Goal: Check status: Check status

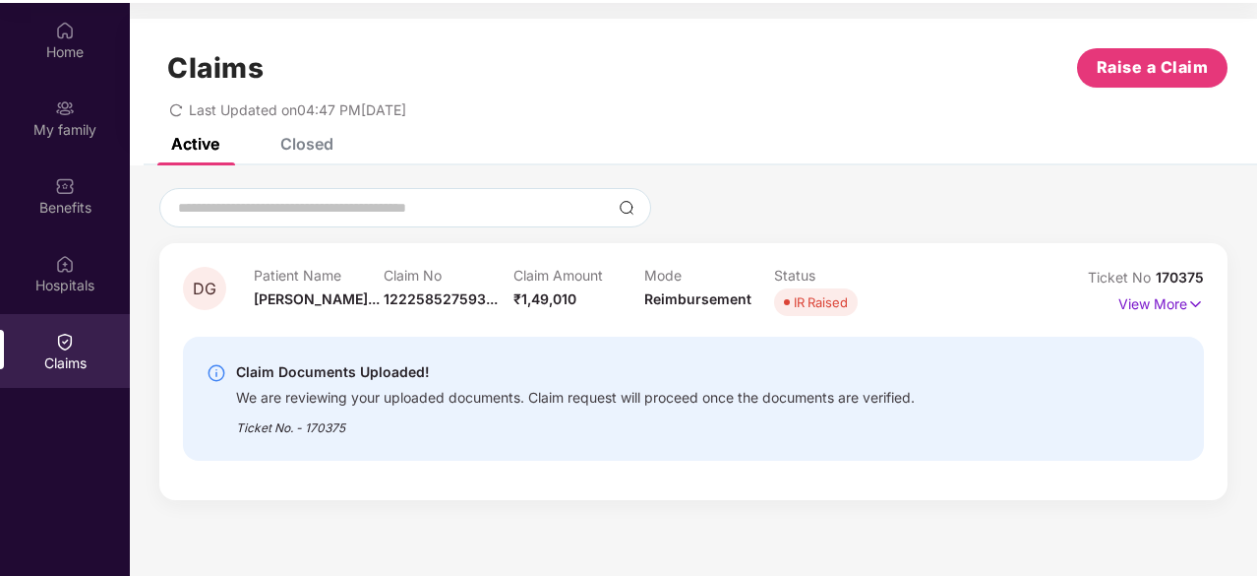
scroll to position [110, 0]
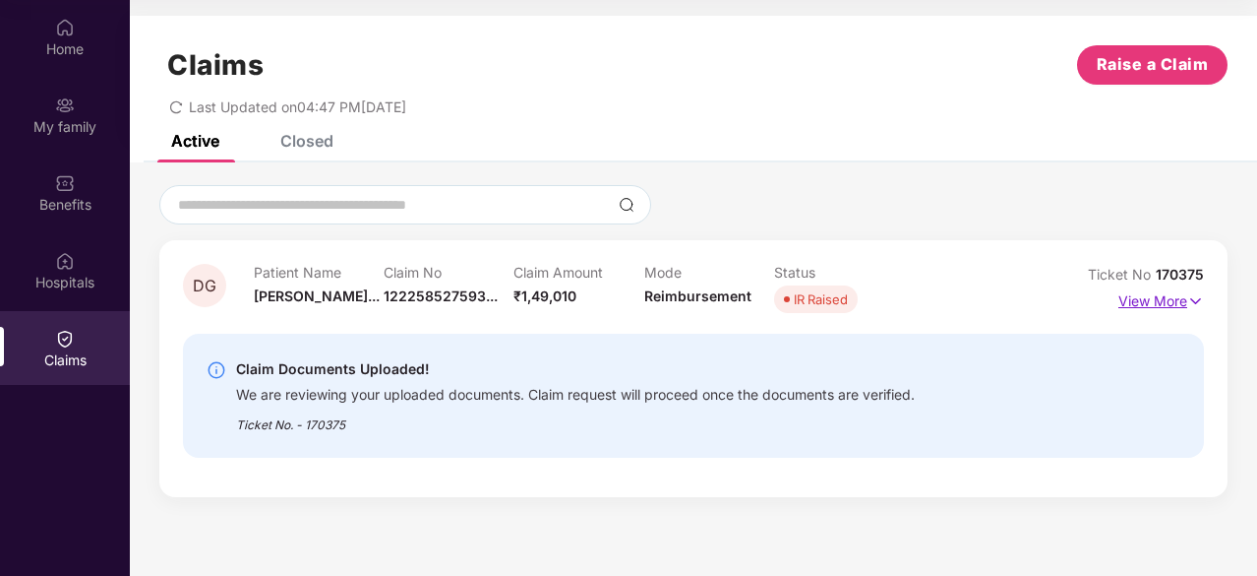
click at [1157, 299] on p "View More" at bounding box center [1162, 298] width 86 height 27
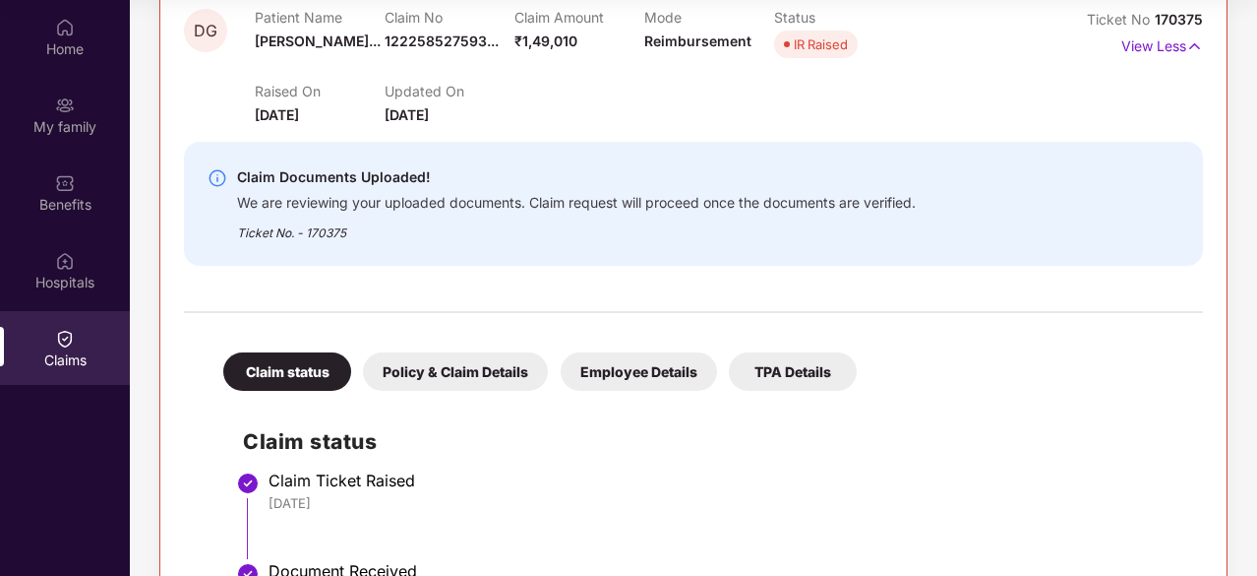
scroll to position [0, 0]
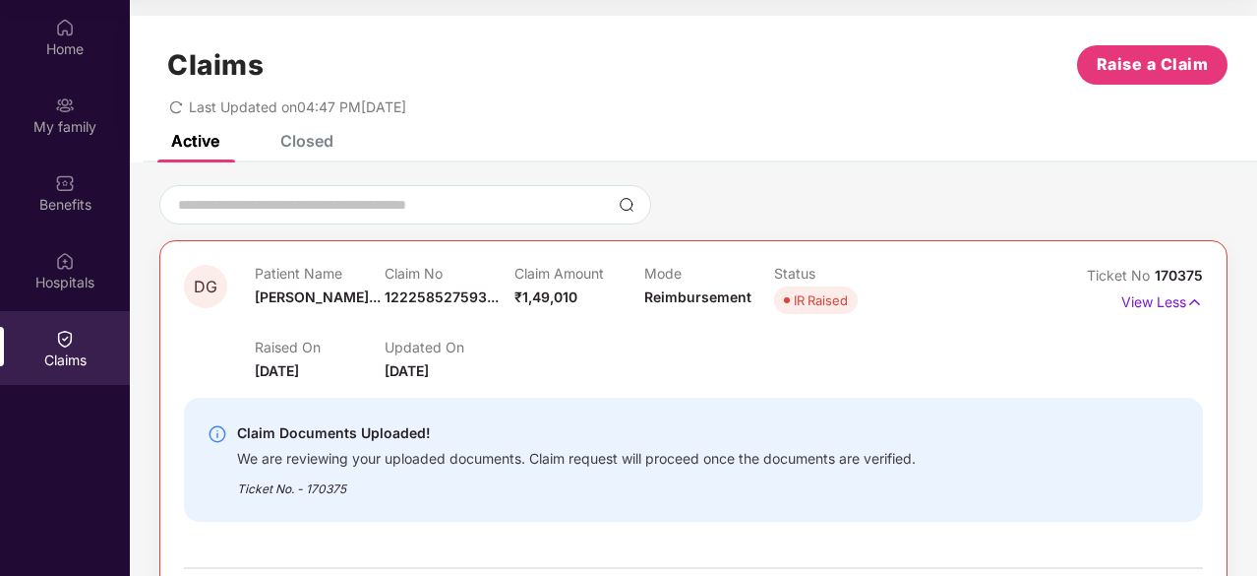
click at [211, 281] on span "DG" at bounding box center [206, 286] width 24 height 17
click at [211, 282] on span "DG" at bounding box center [206, 286] width 24 height 17
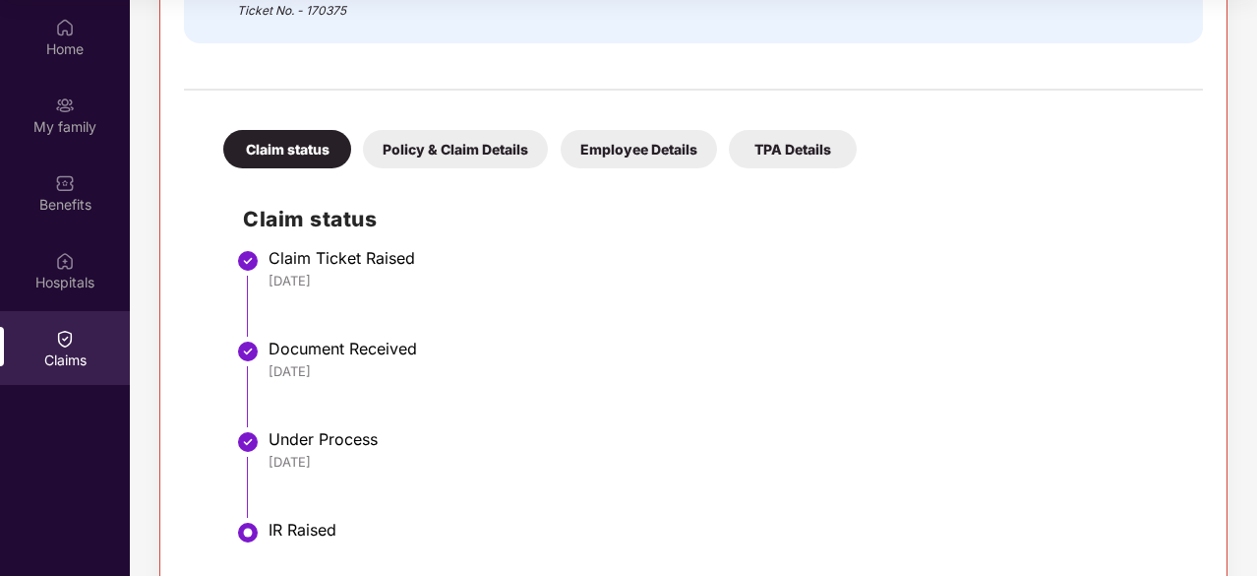
scroll to position [519, 0]
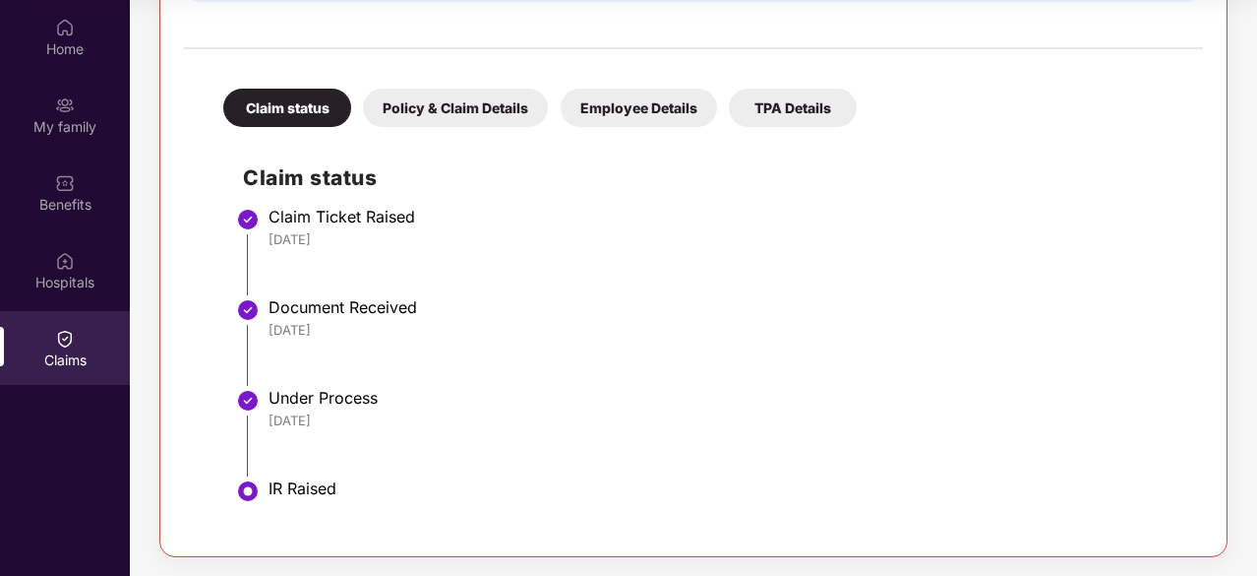
click at [283, 490] on div "IR Raised" at bounding box center [726, 488] width 915 height 20
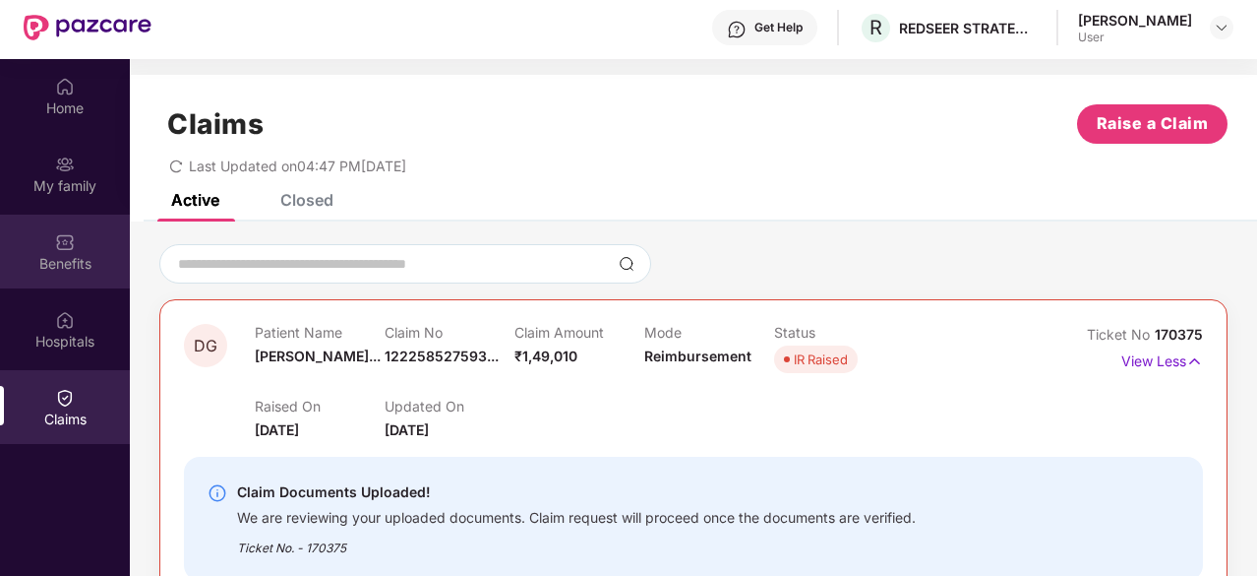
scroll to position [12, 0]
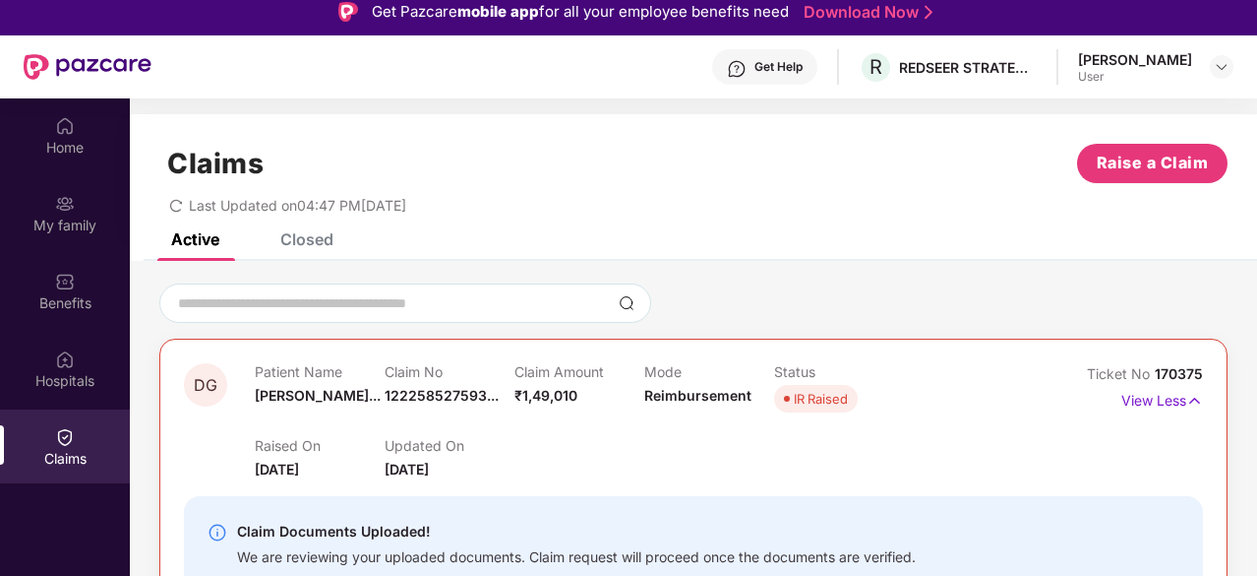
click at [65, 329] on div "Home My family Benefits Hospitals Claims" at bounding box center [65, 292] width 130 height 389
click at [69, 355] on img at bounding box center [65, 359] width 20 height 20
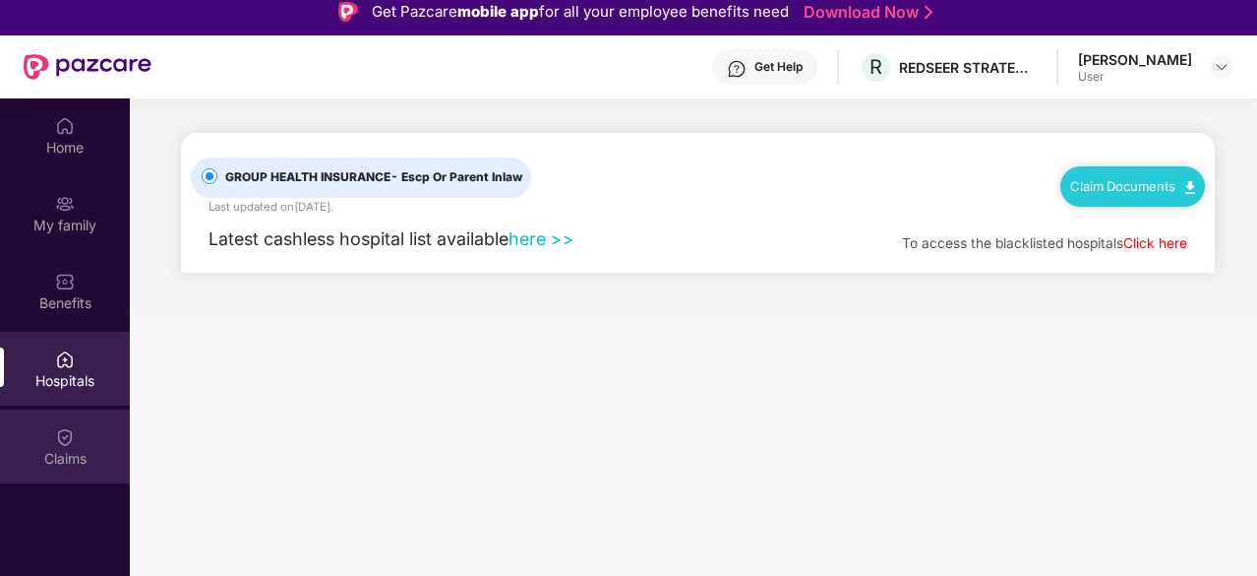
click at [67, 452] on div "Claims" at bounding box center [65, 459] width 130 height 20
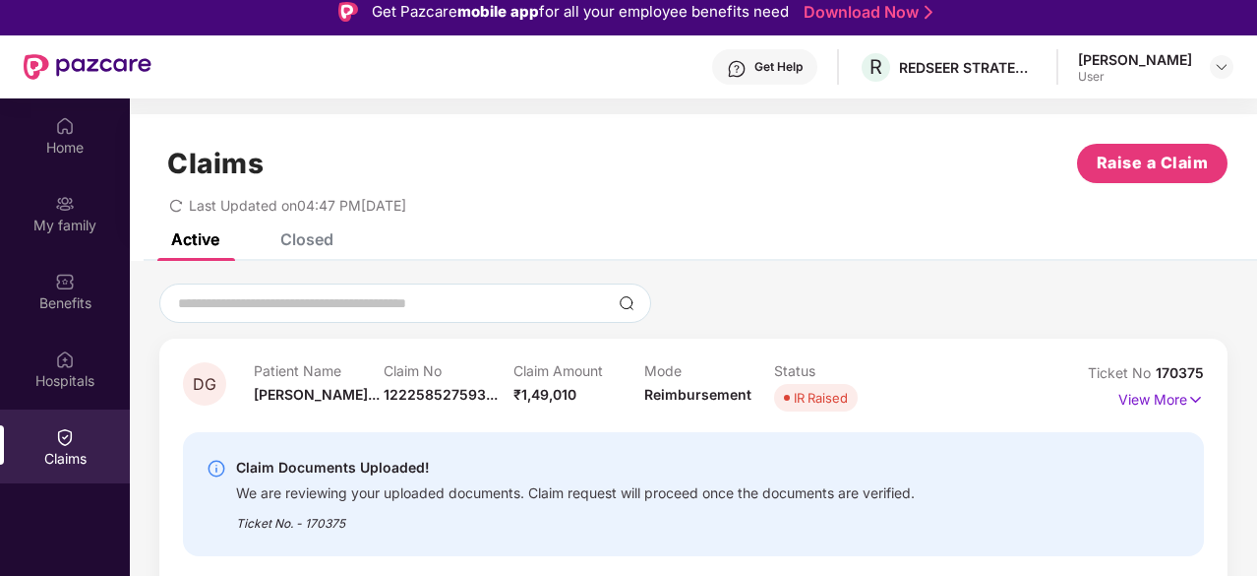
scroll to position [110, 0]
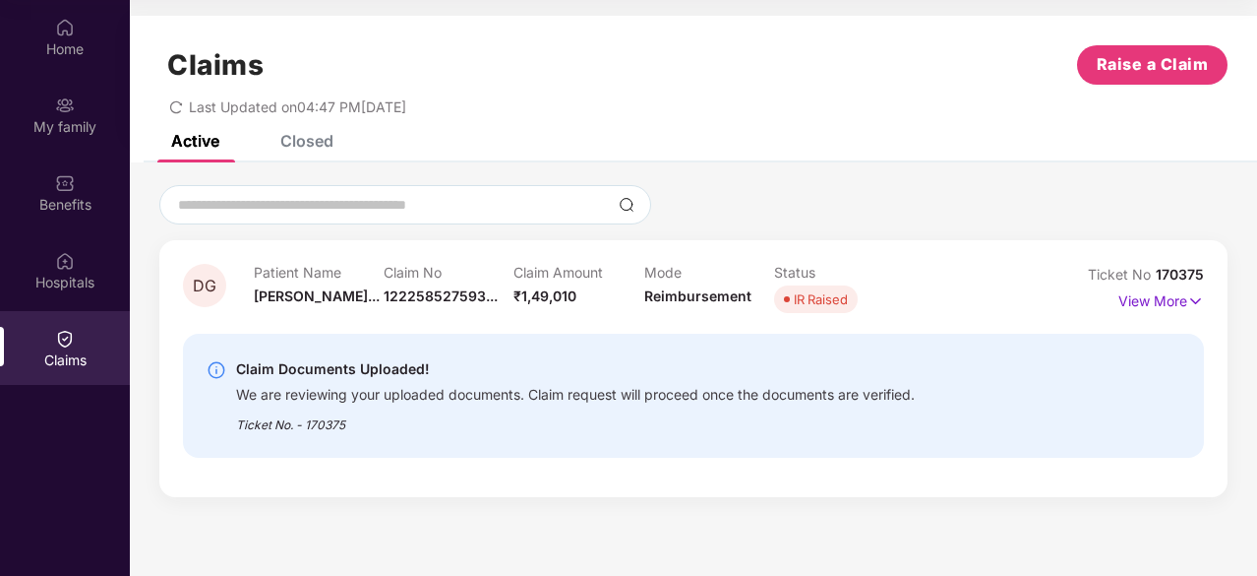
click at [331, 135] on div "Closed" at bounding box center [306, 141] width 53 height 20
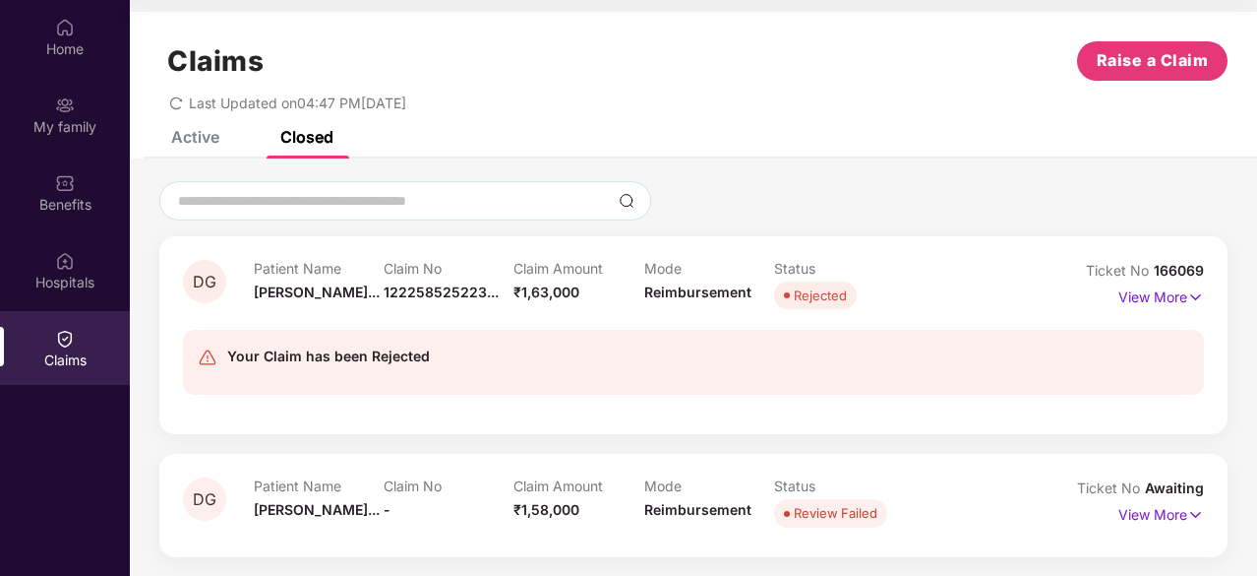
scroll to position [4, 0]
click at [1151, 512] on p "View More" at bounding box center [1162, 512] width 86 height 27
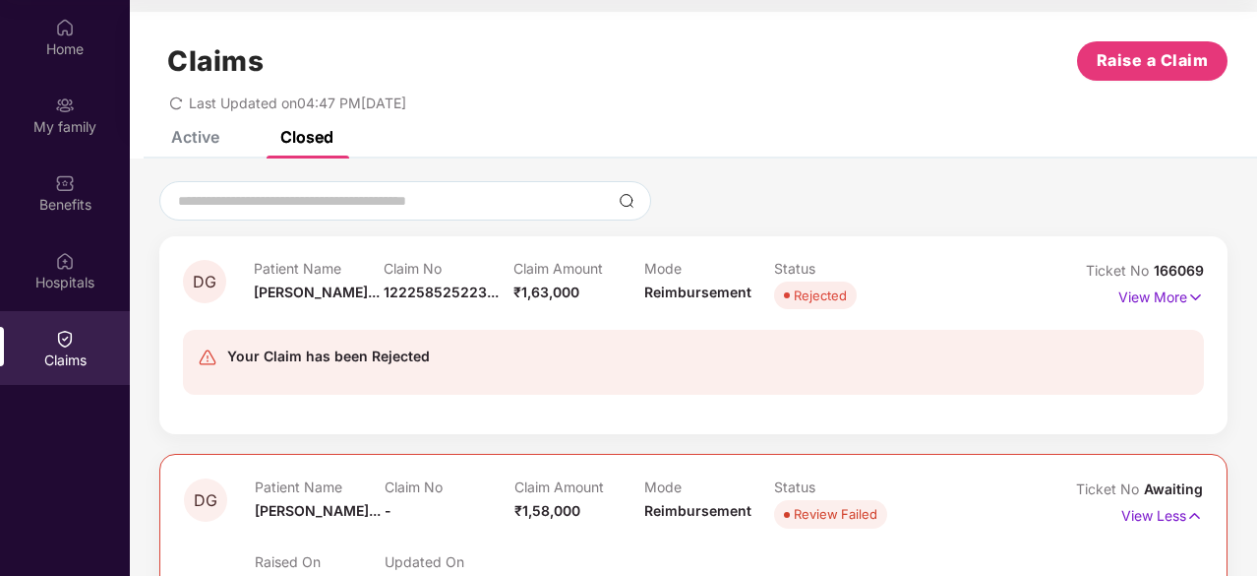
scroll to position [0, 0]
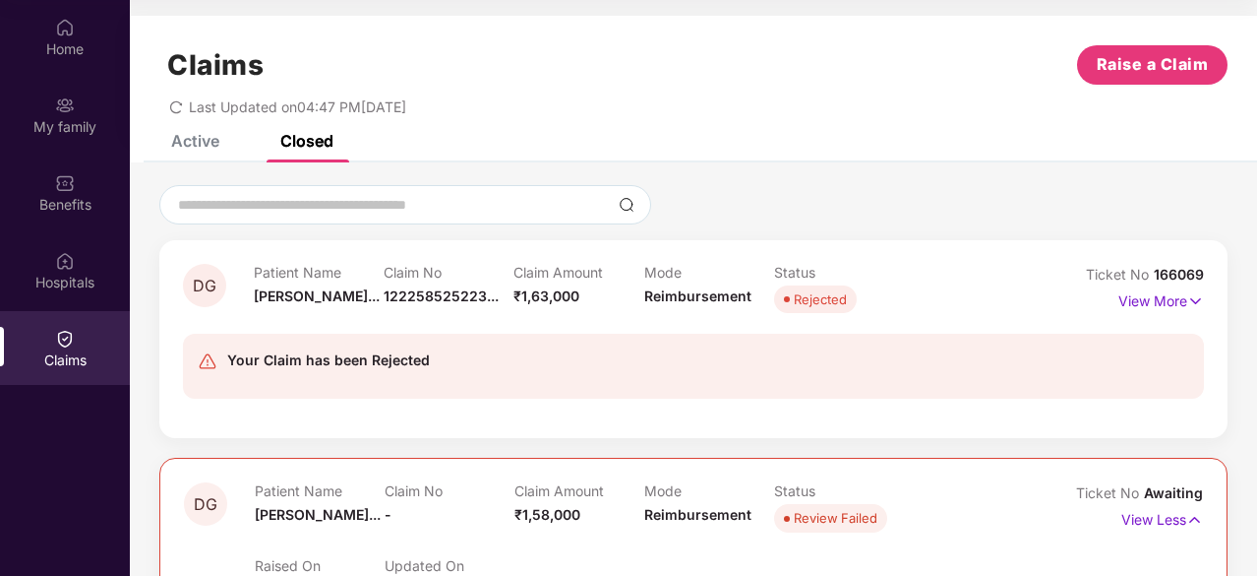
click at [207, 144] on div "Active" at bounding box center [195, 141] width 48 height 20
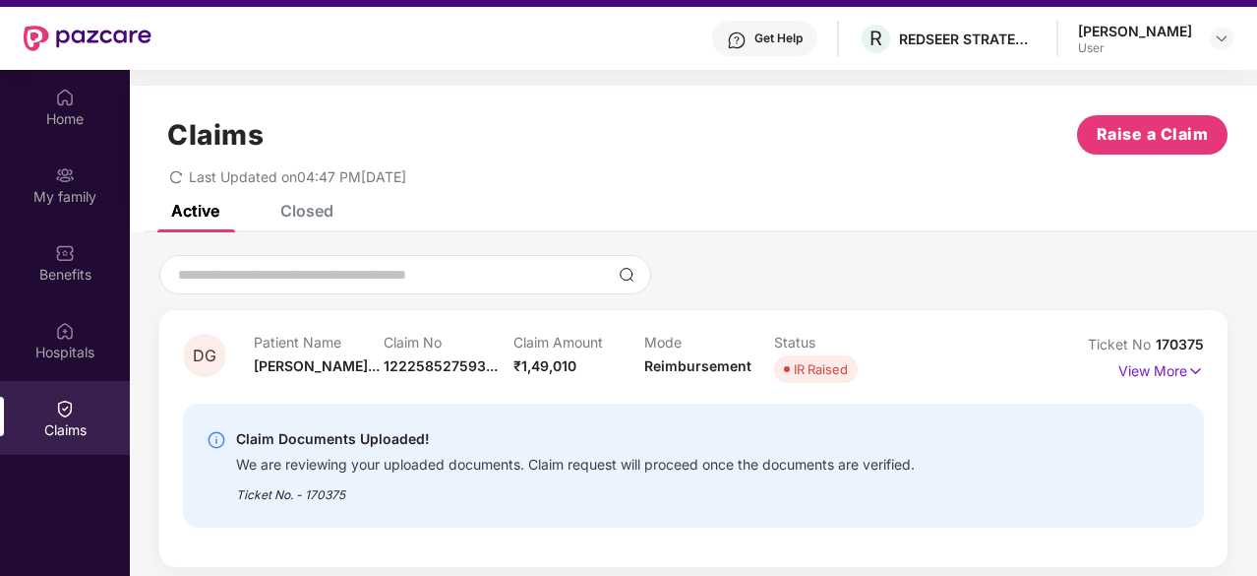
scroll to position [12, 0]
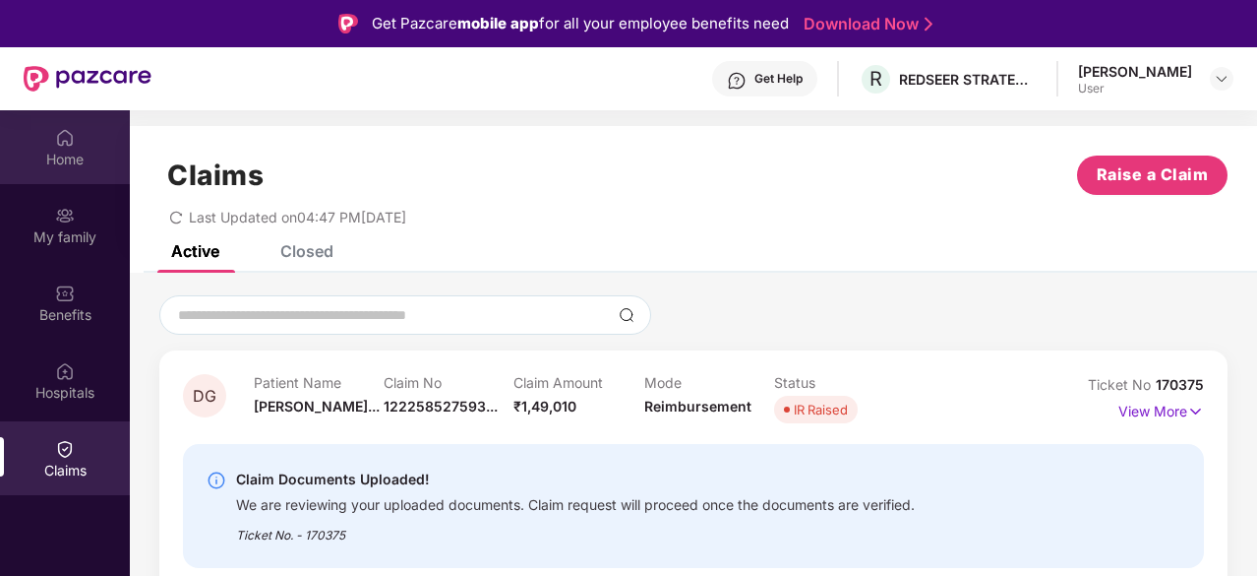
click at [49, 131] on div "Home" at bounding box center [65, 147] width 130 height 74
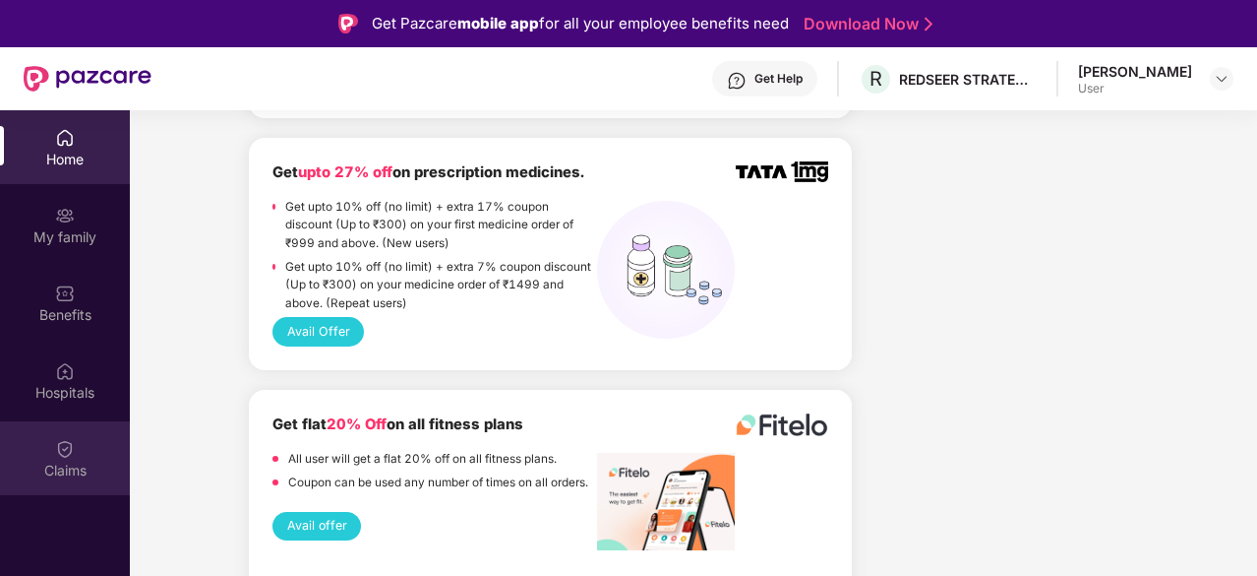
scroll to position [1476, 0]
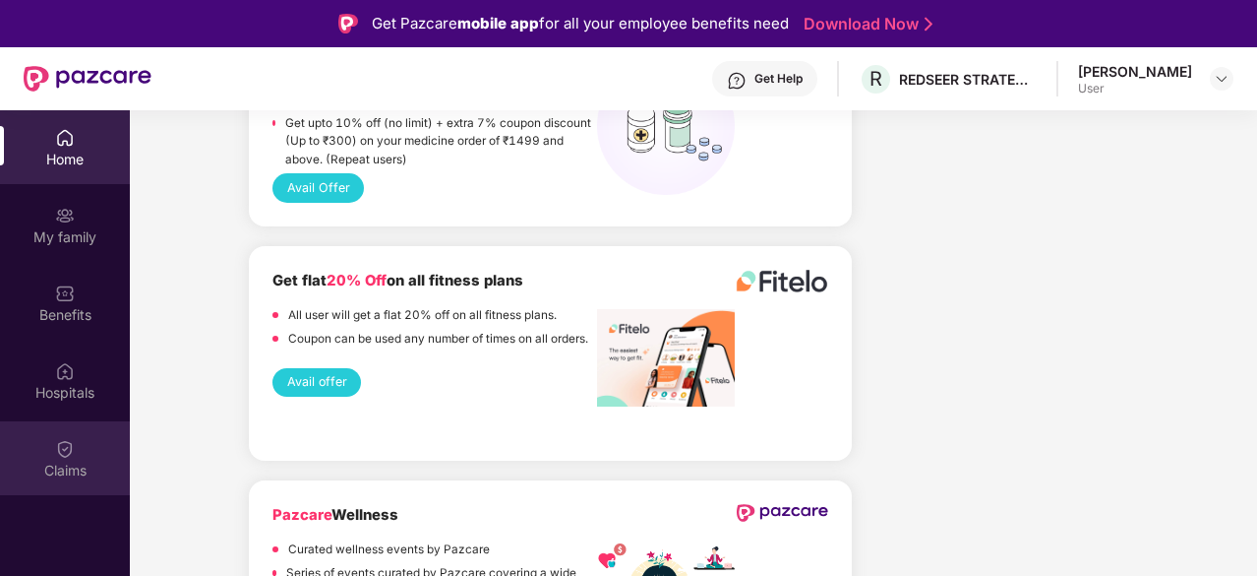
click at [49, 457] on div "Claims" at bounding box center [65, 458] width 130 height 74
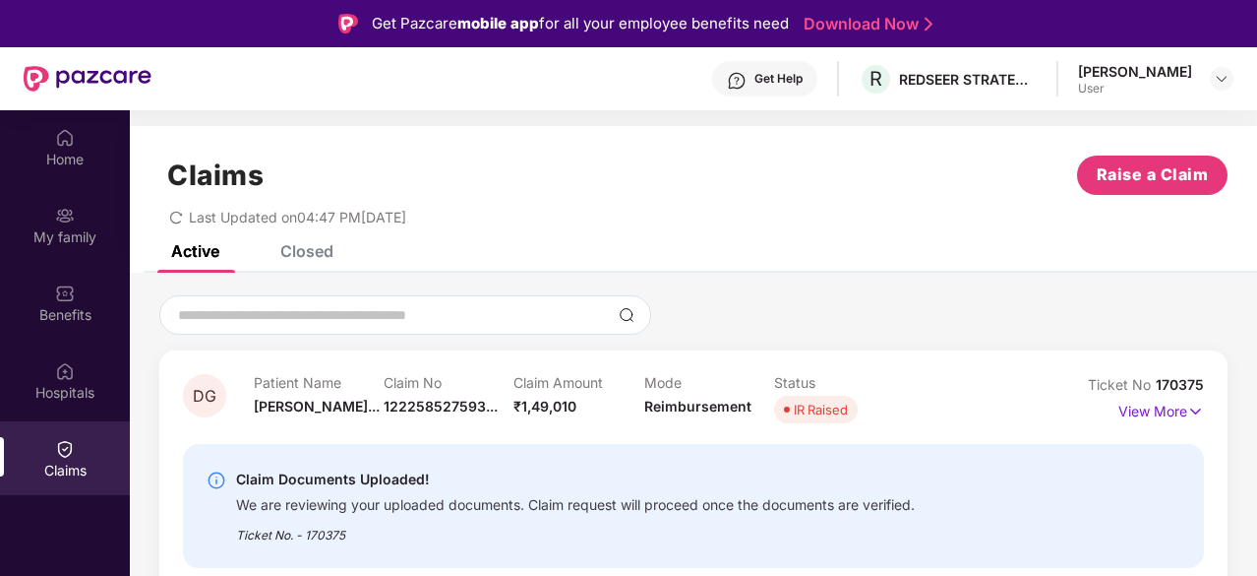
scroll to position [98, 0]
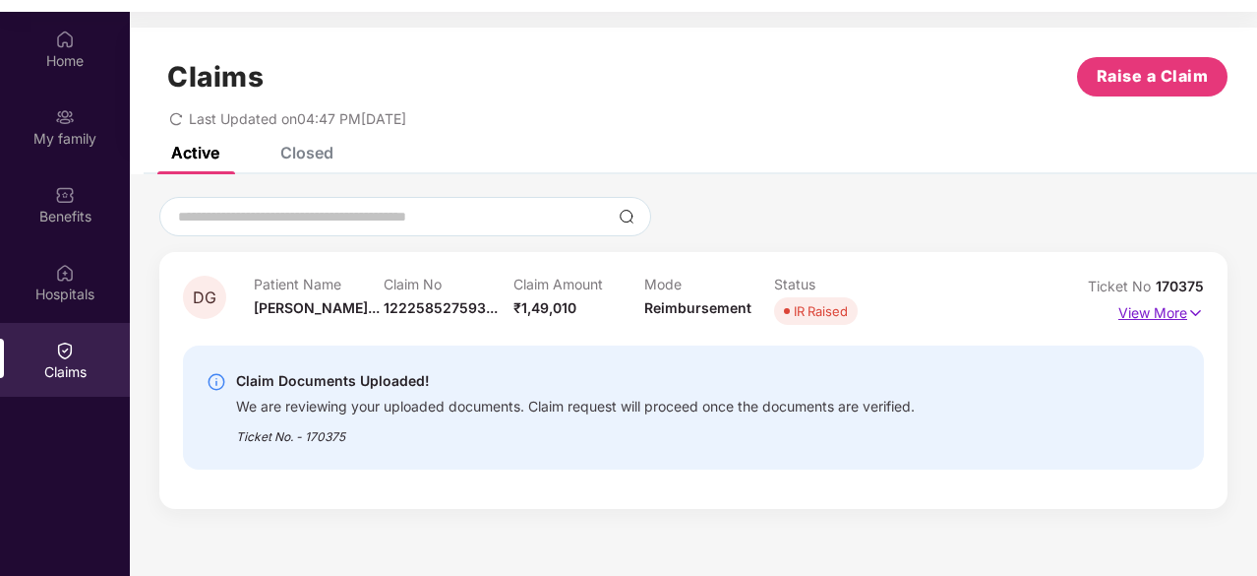
click at [1170, 313] on p "View More" at bounding box center [1162, 310] width 86 height 27
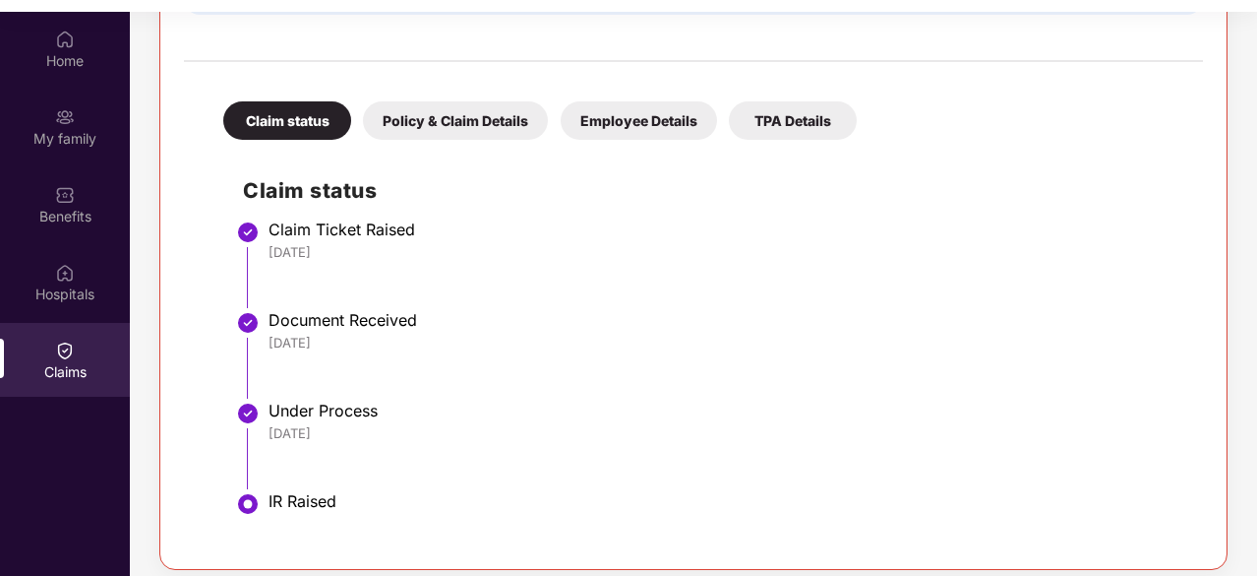
scroll to position [519, 0]
click at [813, 117] on div "TPA Details" at bounding box center [793, 119] width 128 height 38
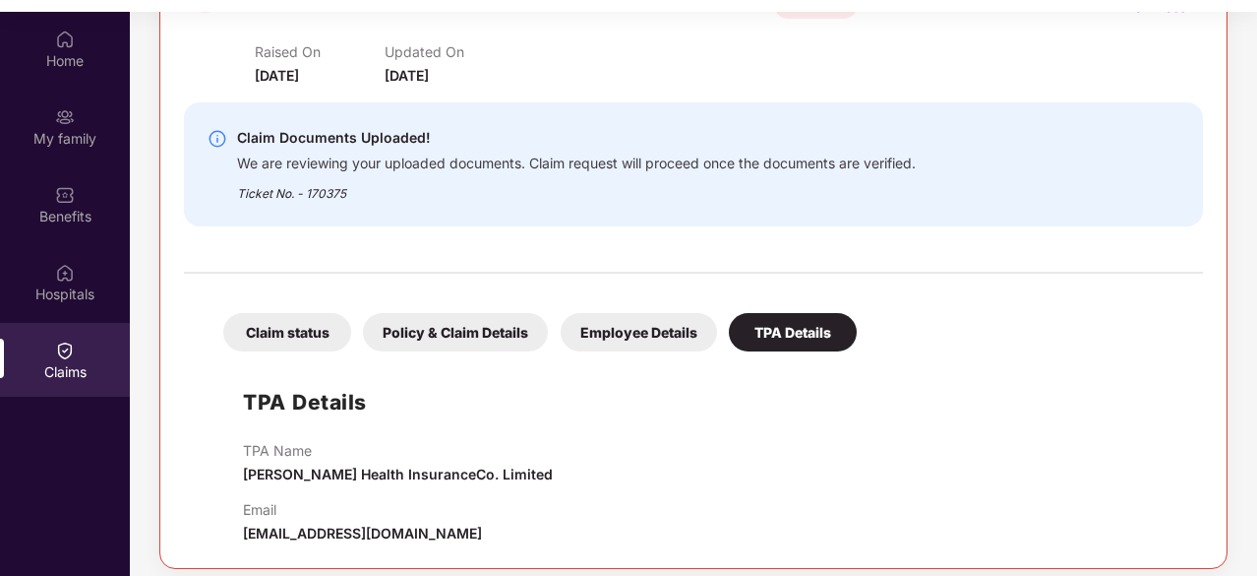
click at [620, 328] on div "Employee Details" at bounding box center [639, 332] width 156 height 38
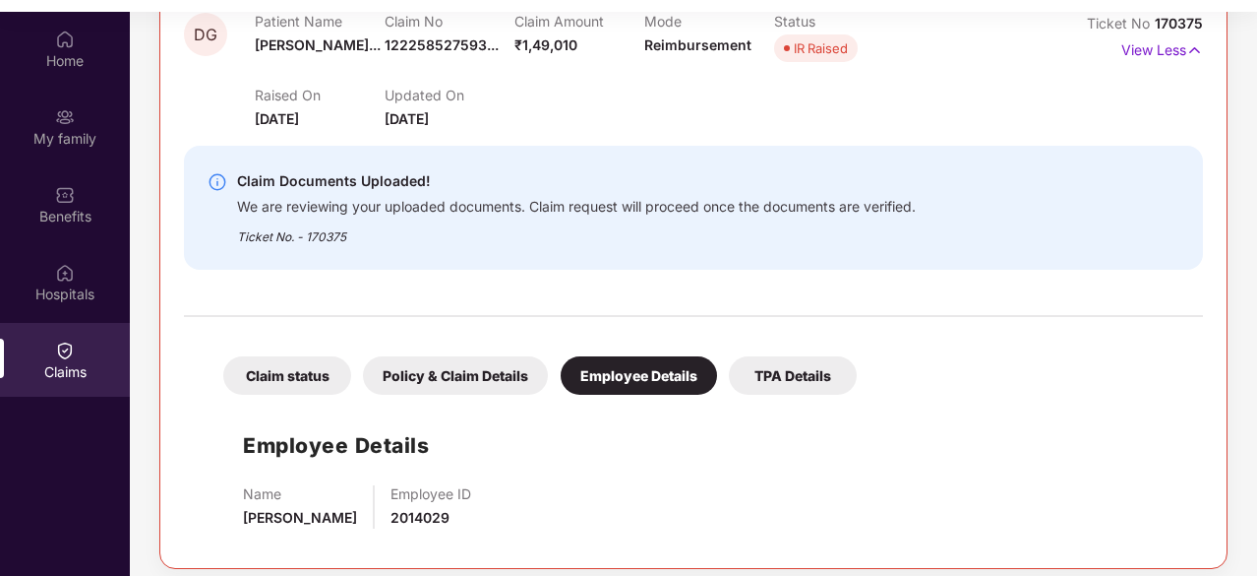
click at [429, 341] on div "Claim status Policy & Claim Details Employee Details TPA Details" at bounding box center [530, 365] width 653 height 58
click at [414, 363] on div "Policy & Claim Details" at bounding box center [455, 375] width 185 height 38
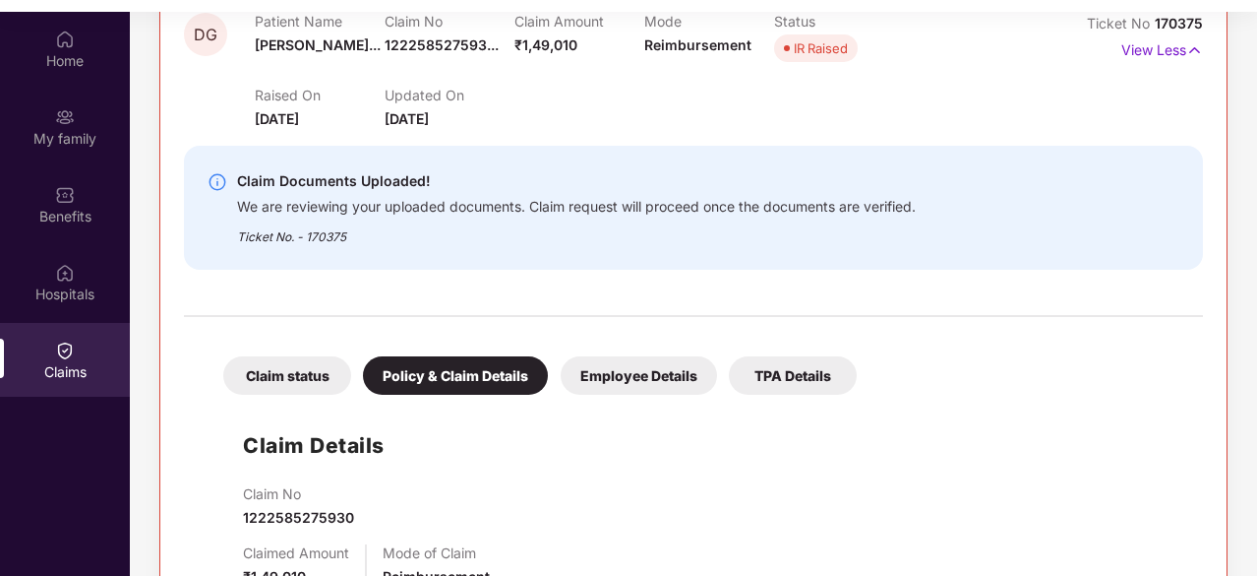
scroll to position [519, 0]
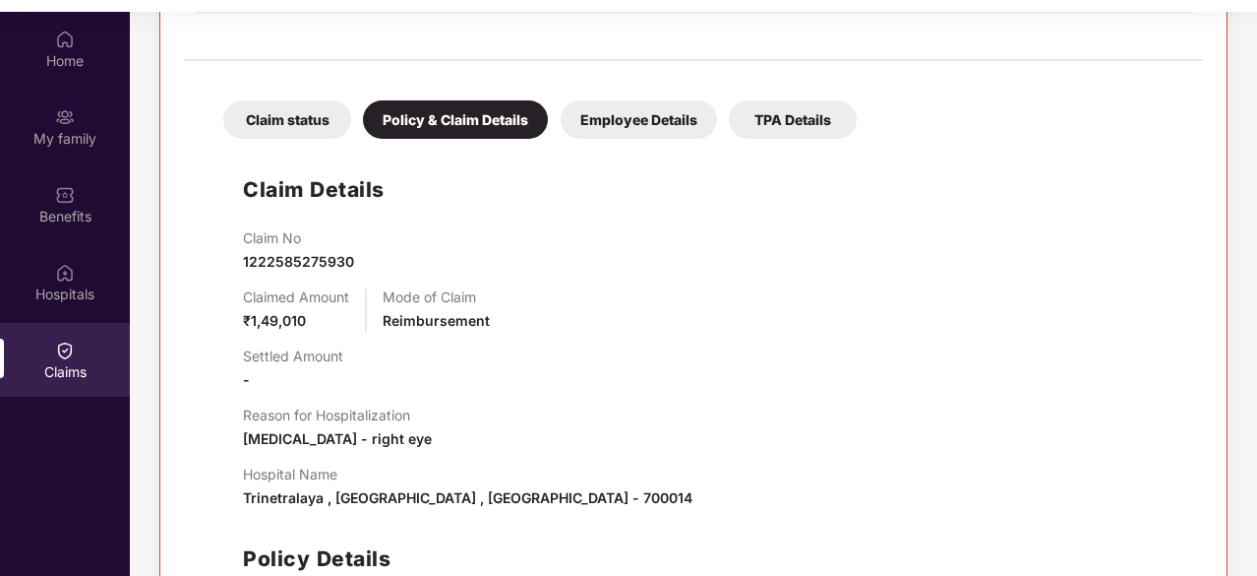
click at [289, 378] on div "Settled Amount -" at bounding box center [293, 368] width 100 height 43
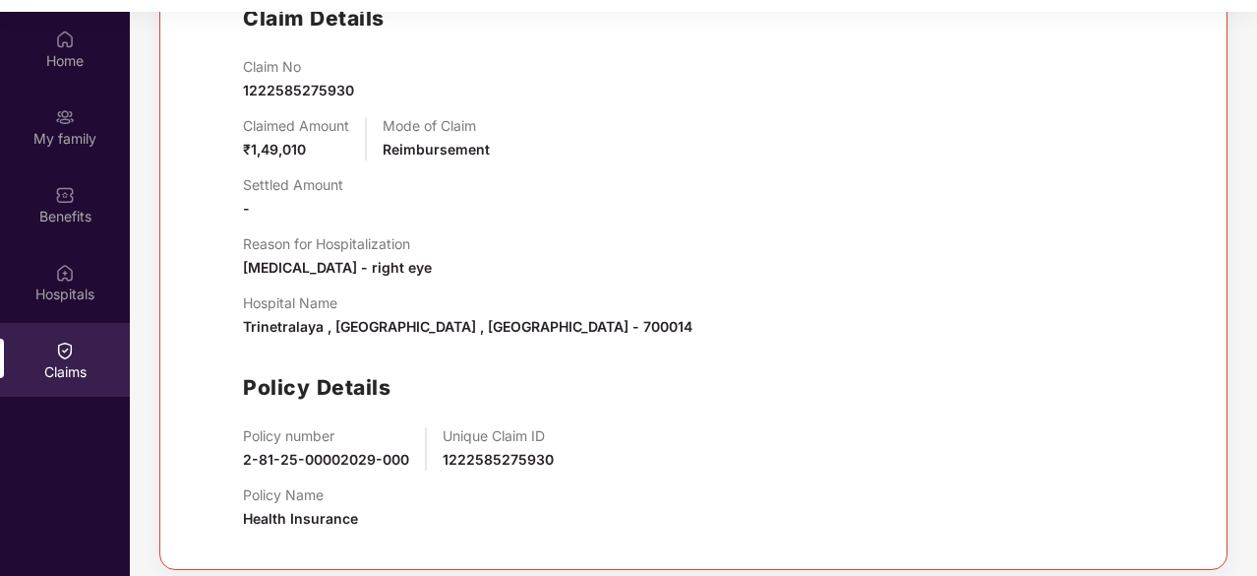
scroll to position [297, 0]
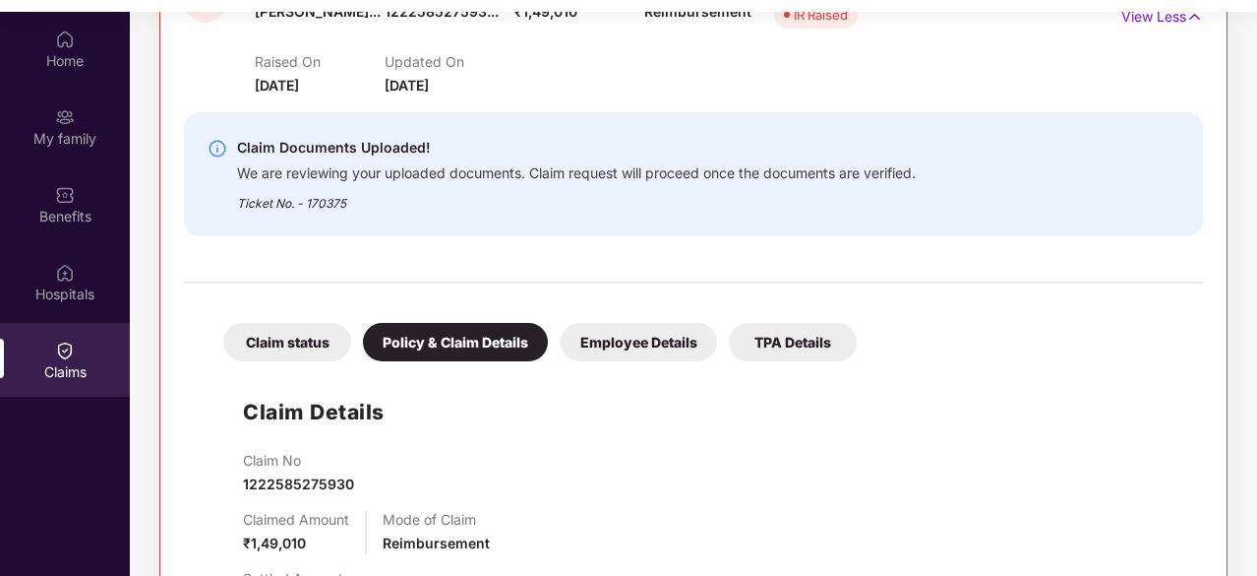
drag, startPoint x: 300, startPoint y: 331, endPoint x: 694, endPoint y: 333, distance: 393.5
click at [299, 331] on div "Claim status" at bounding box center [287, 342] width 128 height 38
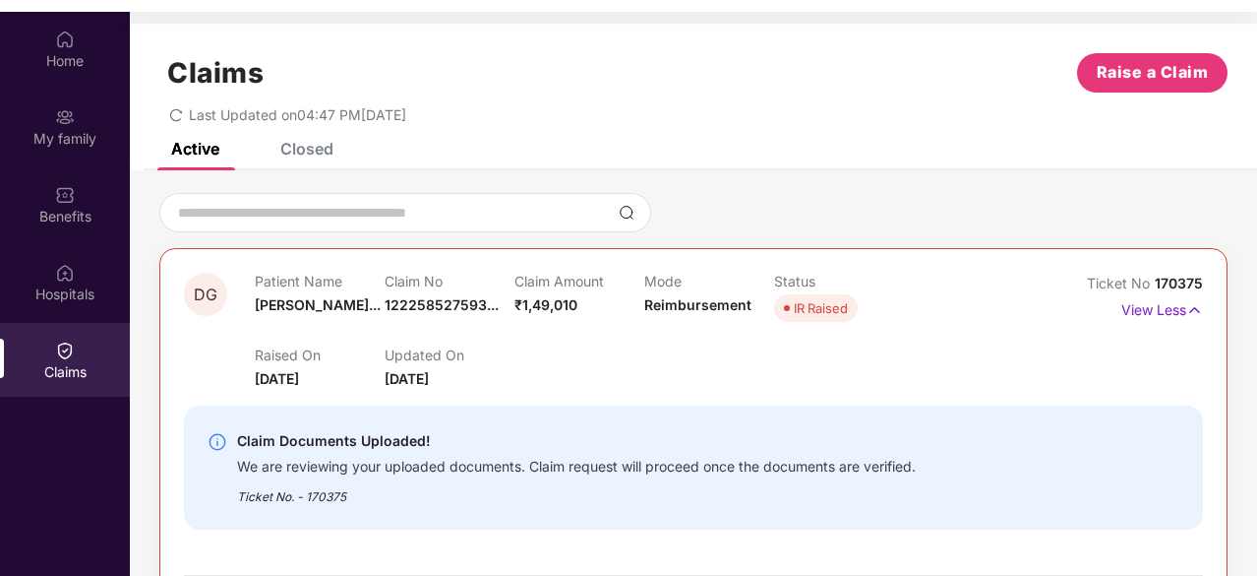
scroll to position [0, 0]
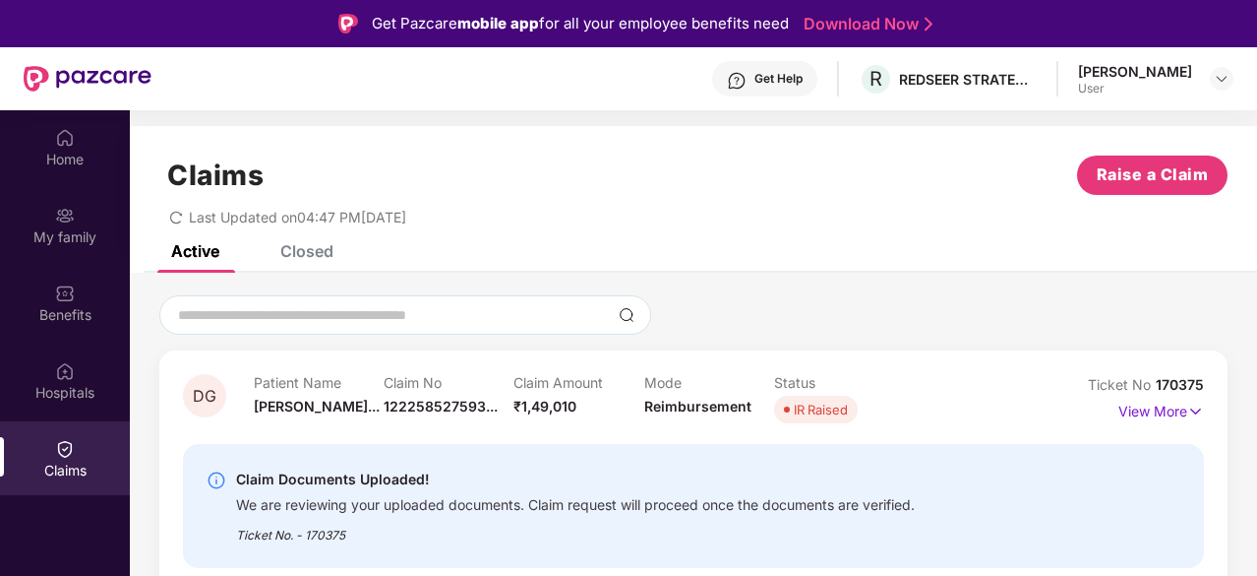
click at [174, 213] on icon "redo" at bounding box center [176, 218] width 14 height 14
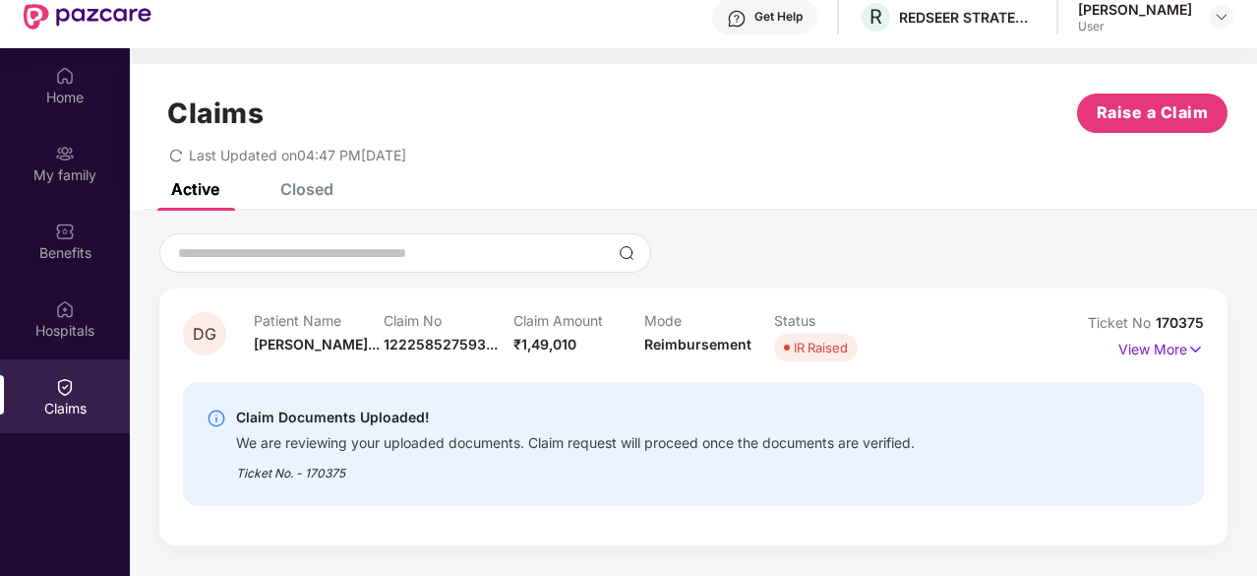
scroll to position [110, 0]
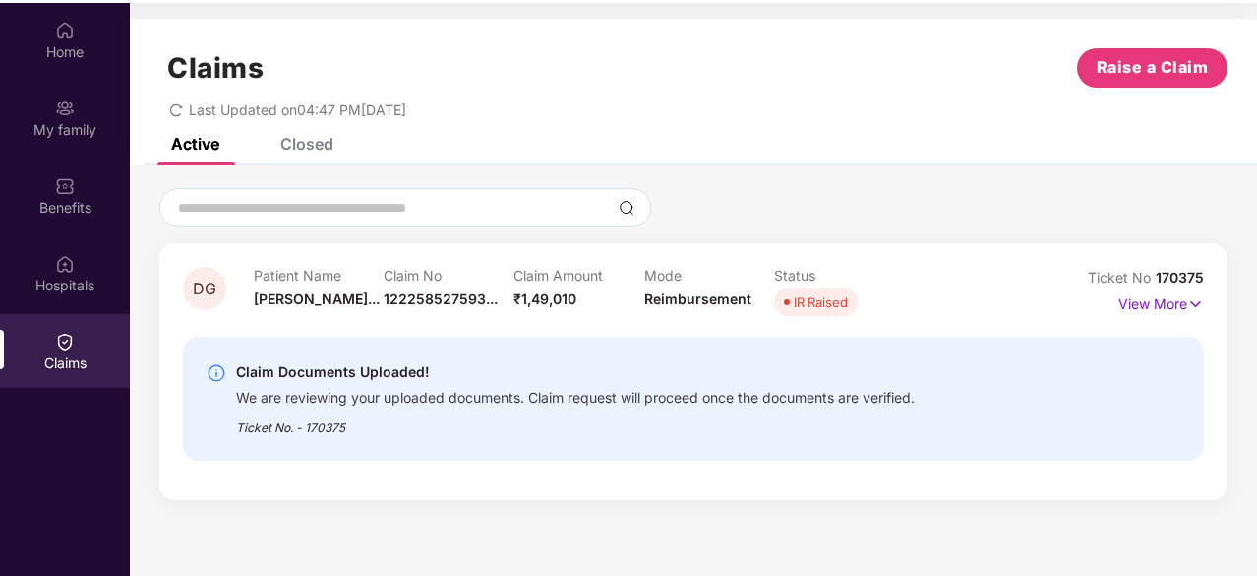
scroll to position [110, 0]
